Goal: Task Accomplishment & Management: Complete application form

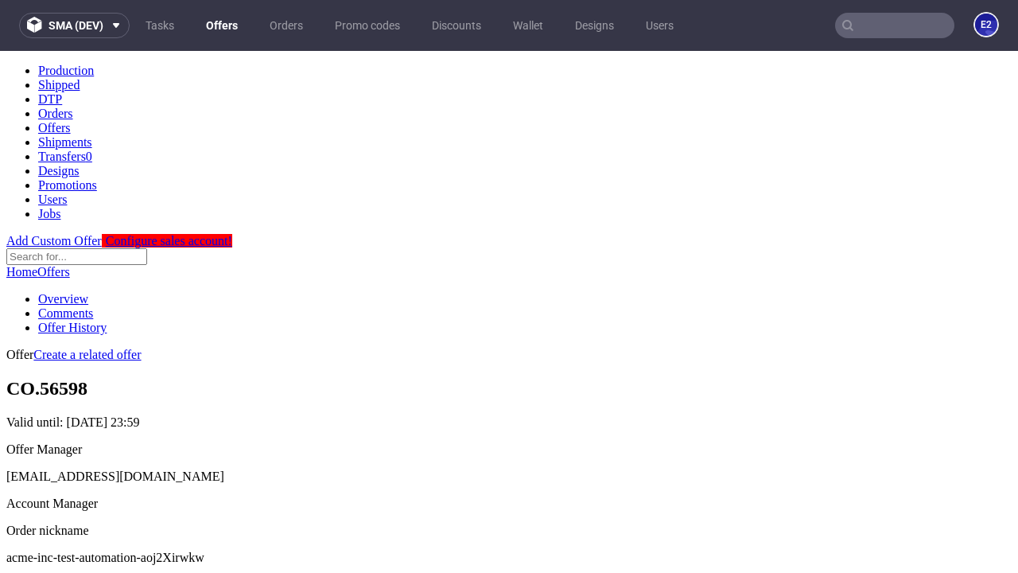
scroll to position [157, 0]
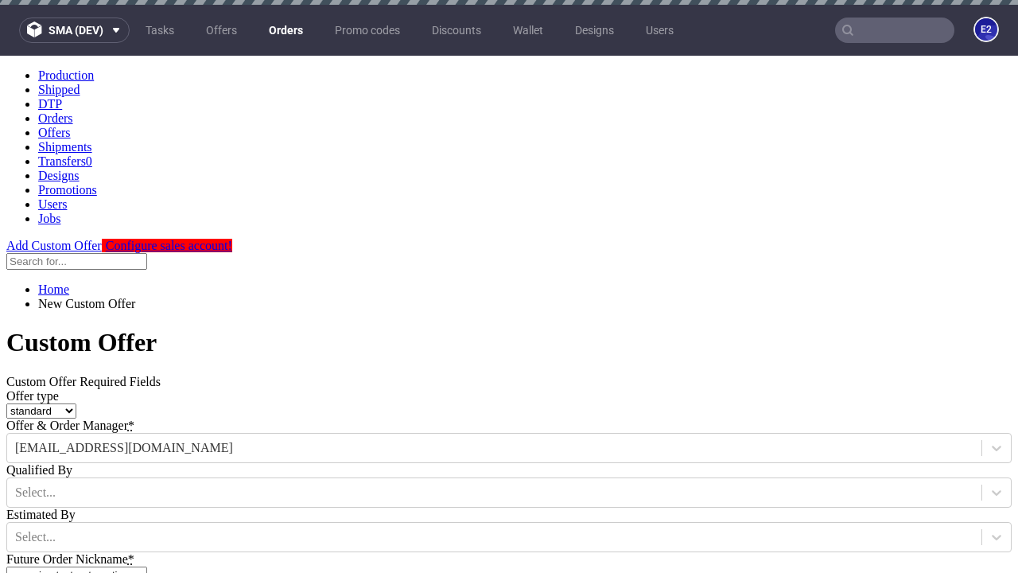
type input "acme-inc-test-automation-aoj2Xirwkw"
type input "2025-08-21"
type input "e2e-user-I3zV9aRj1J@test.com"
select select "gb"
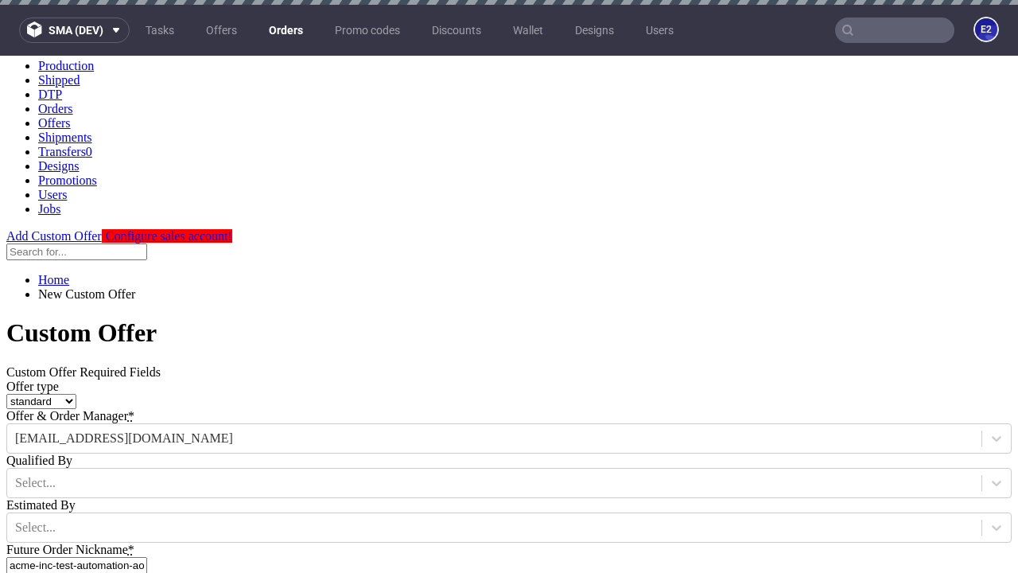
scroll to position [5, 0]
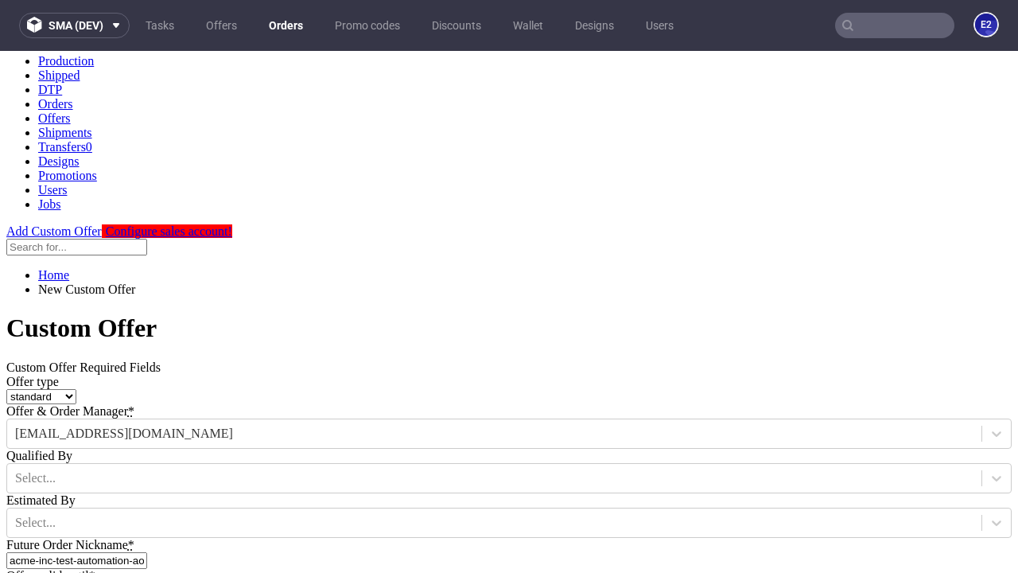
type input "e2e-user-I3zV9aRj1J@test.com"
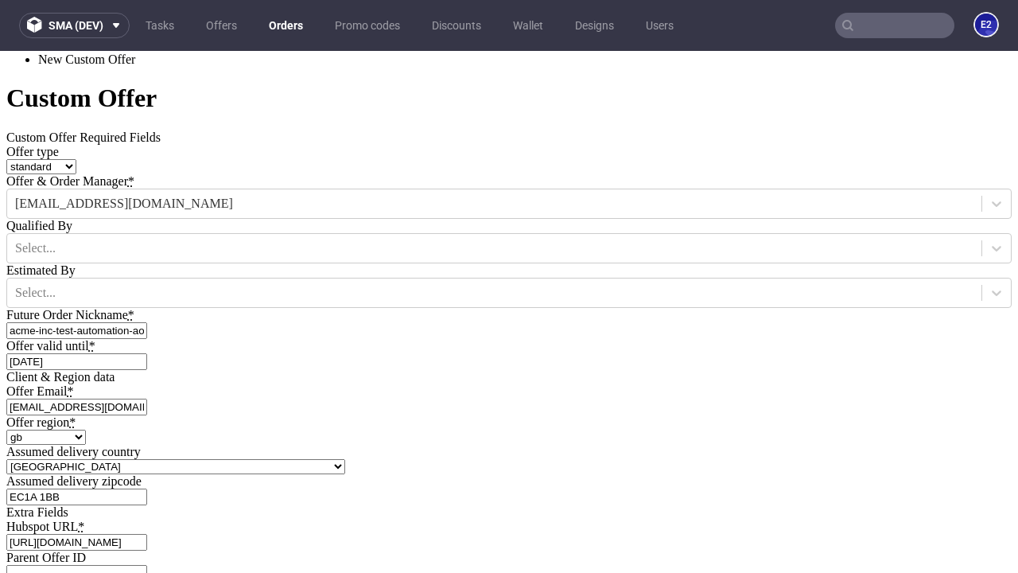
scroll to position [542, 0]
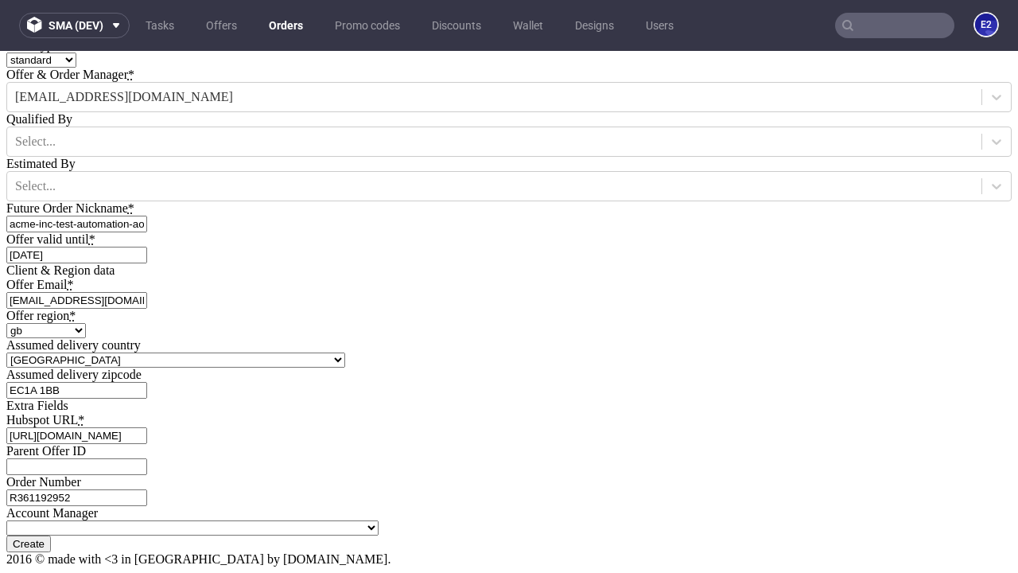
type input "https://app-eu1.hubspot.com/contacts/139493128/record/0-3/7600435676"
click at [51, 535] on input "Create" at bounding box center [28, 543] width 45 height 17
type input "Please wait..."
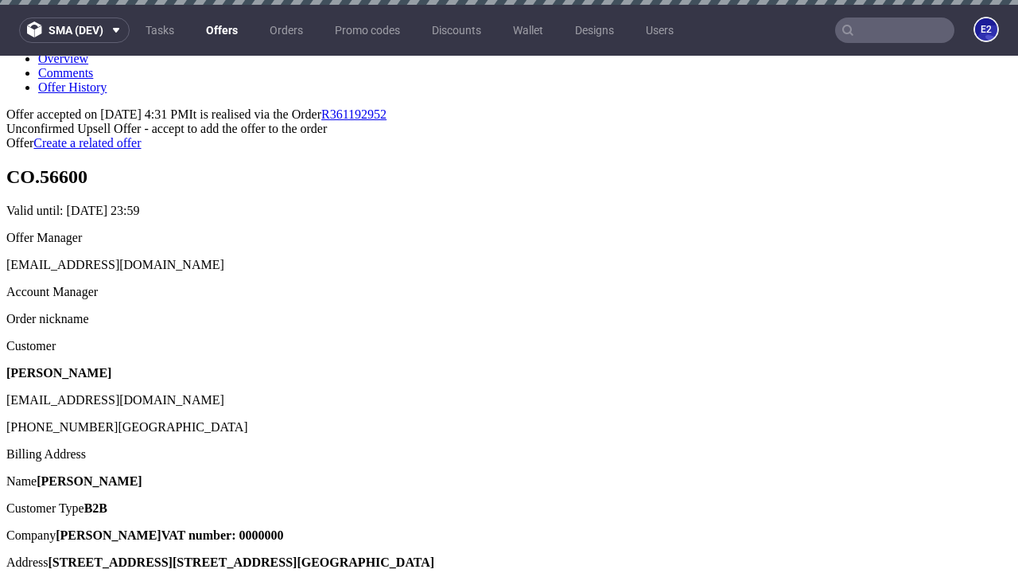
scroll to position [5, 0]
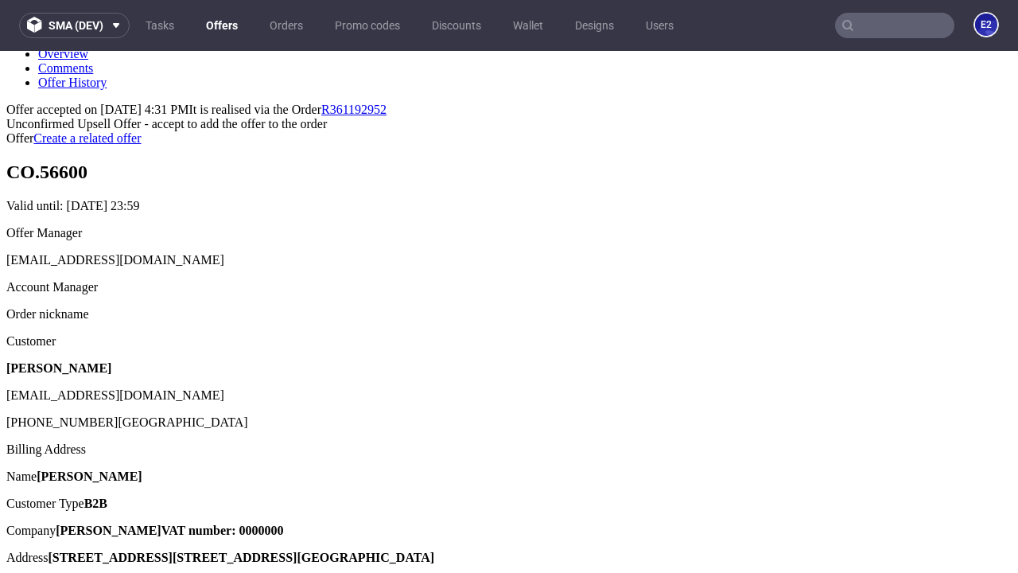
type input "In progress..."
